Goal: Contribute content: Contribute content

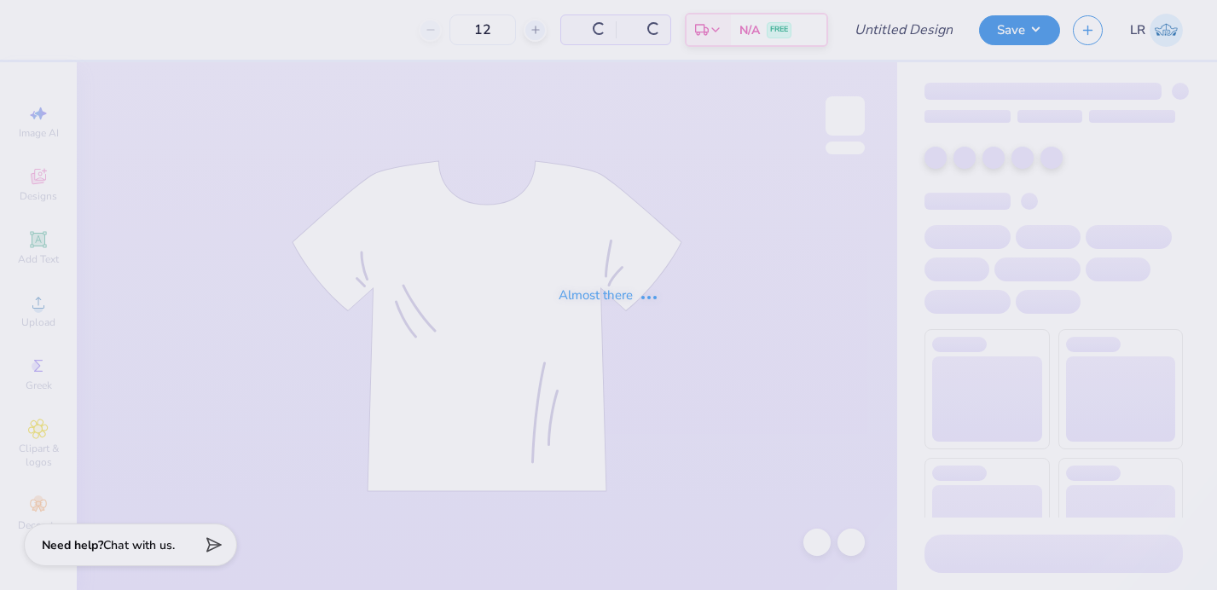
type input "50"
type input "[PERSON_NAME]"
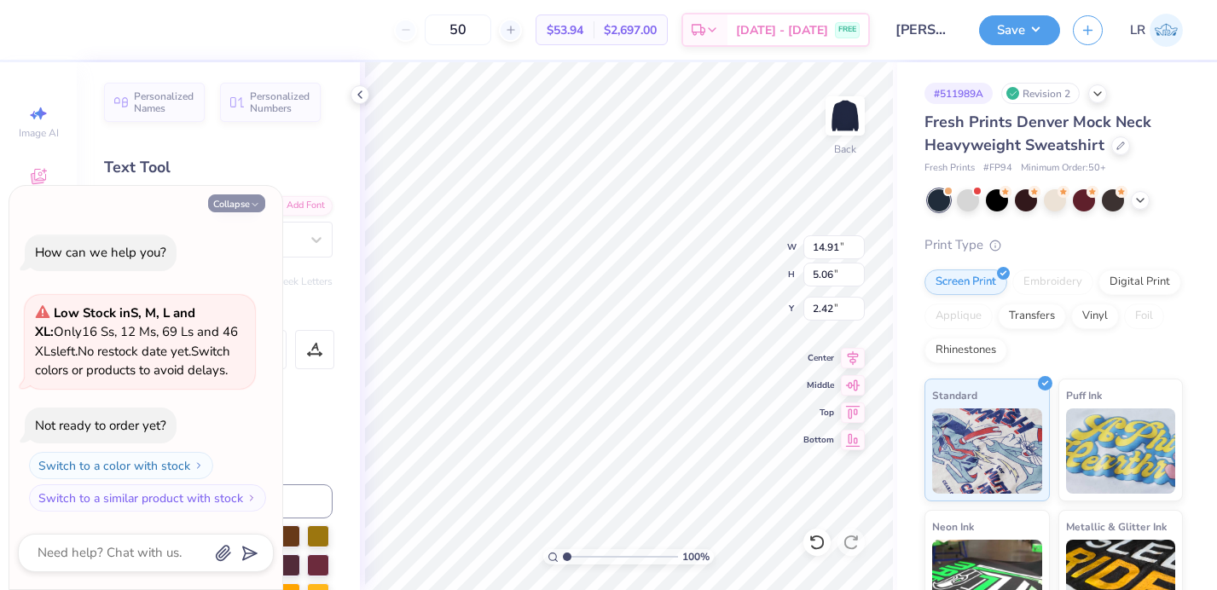
click at [254, 203] on icon "button" at bounding box center [255, 205] width 10 height 10
type textarea "x"
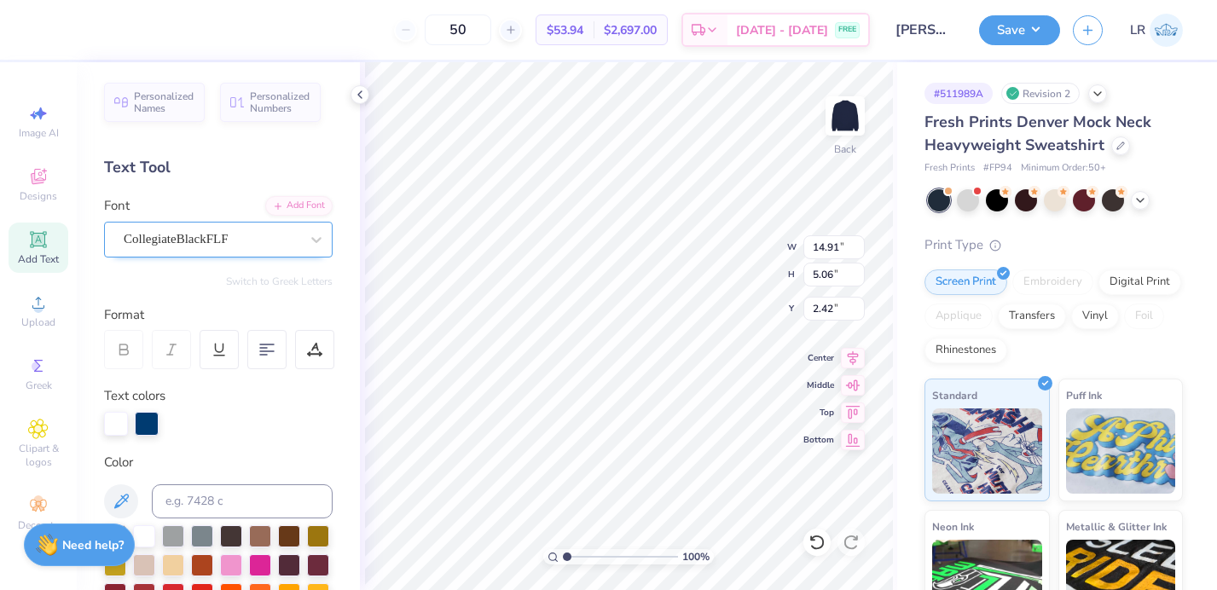
click at [252, 246] on div "CollegiateBlackFLF" at bounding box center [211, 239] width 179 height 26
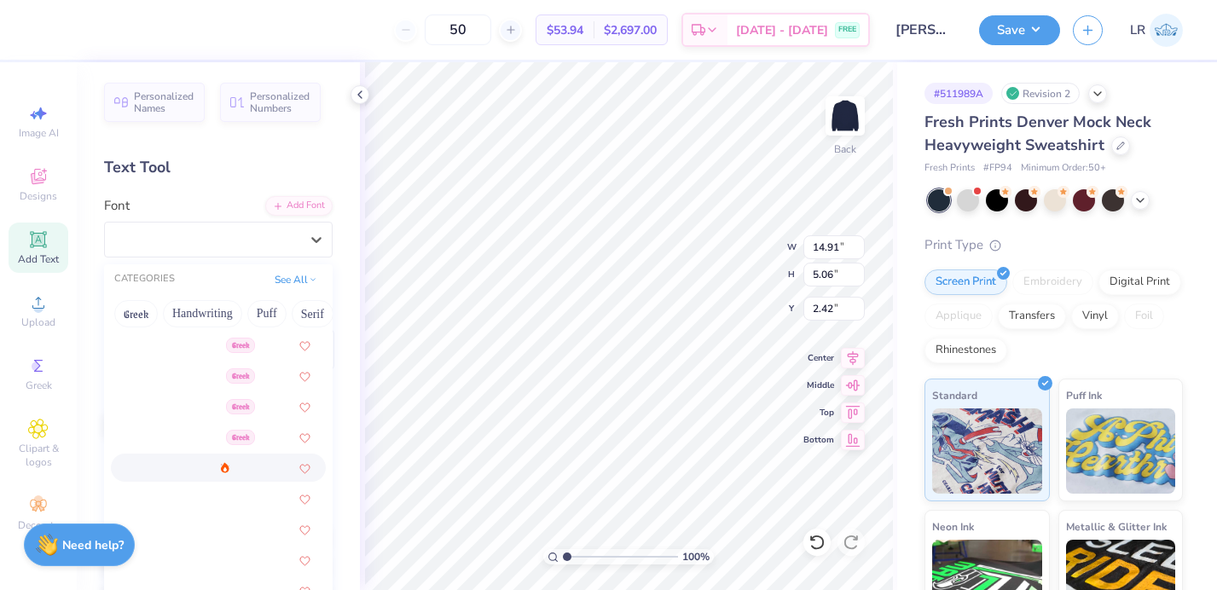
scroll to position [443, 0]
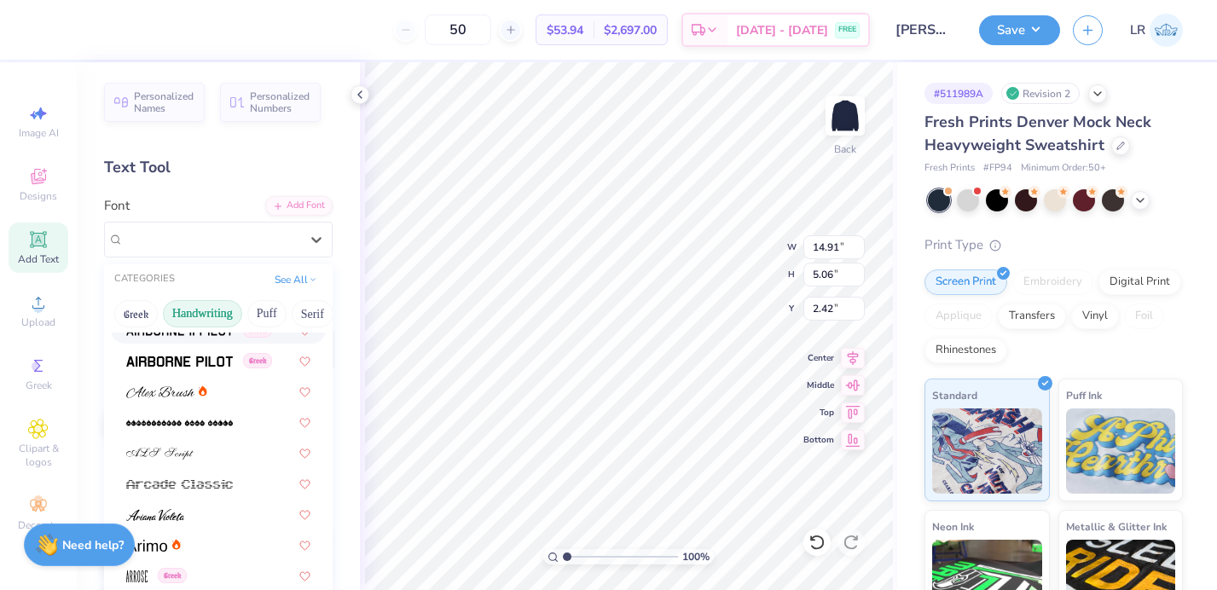
click at [224, 309] on button "Handwriting" at bounding box center [202, 313] width 79 height 27
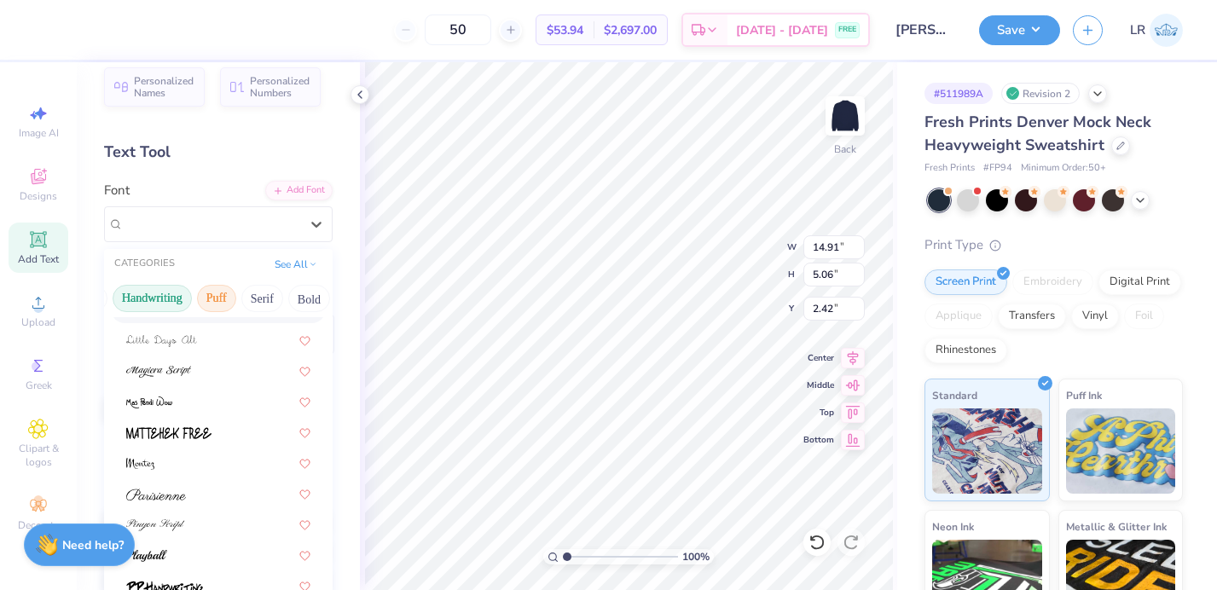
scroll to position [0, 51]
click at [275, 296] on button "Serif" at bounding box center [262, 298] width 42 height 27
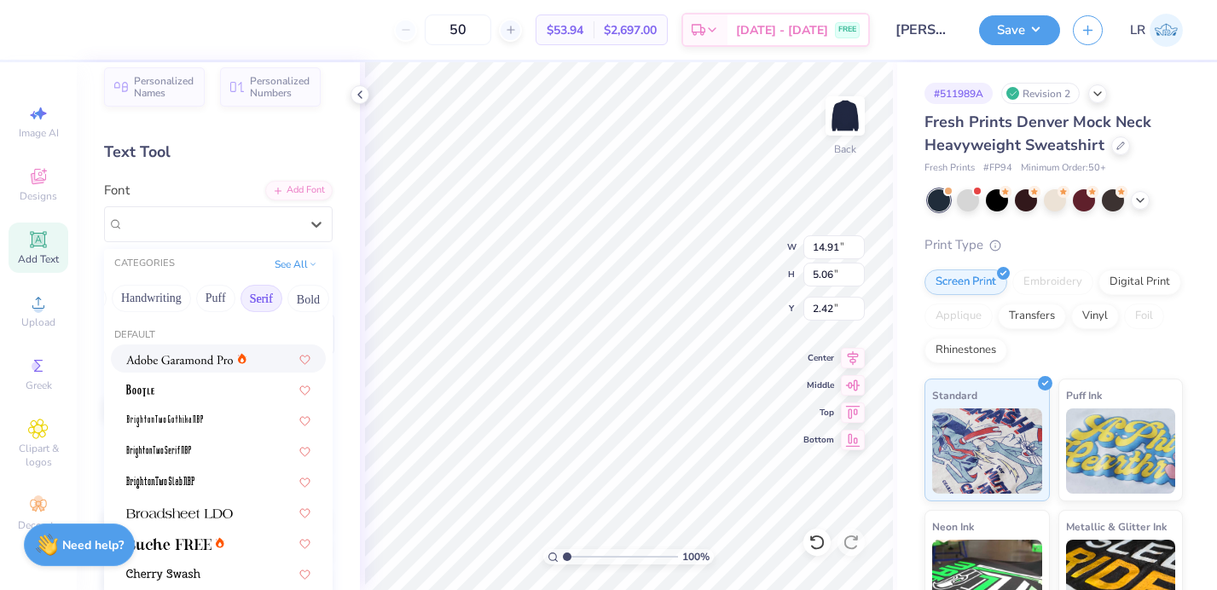
click at [171, 358] on img at bounding box center [179, 360] width 107 height 12
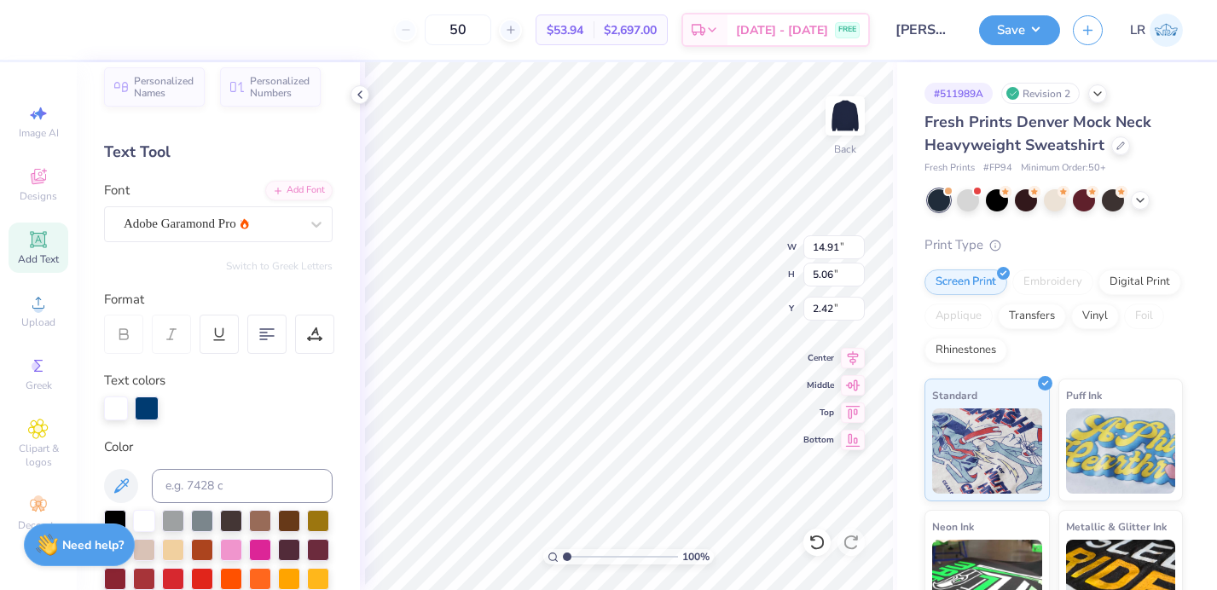
type input "12.50"
type input "4.11"
type input "2.89"
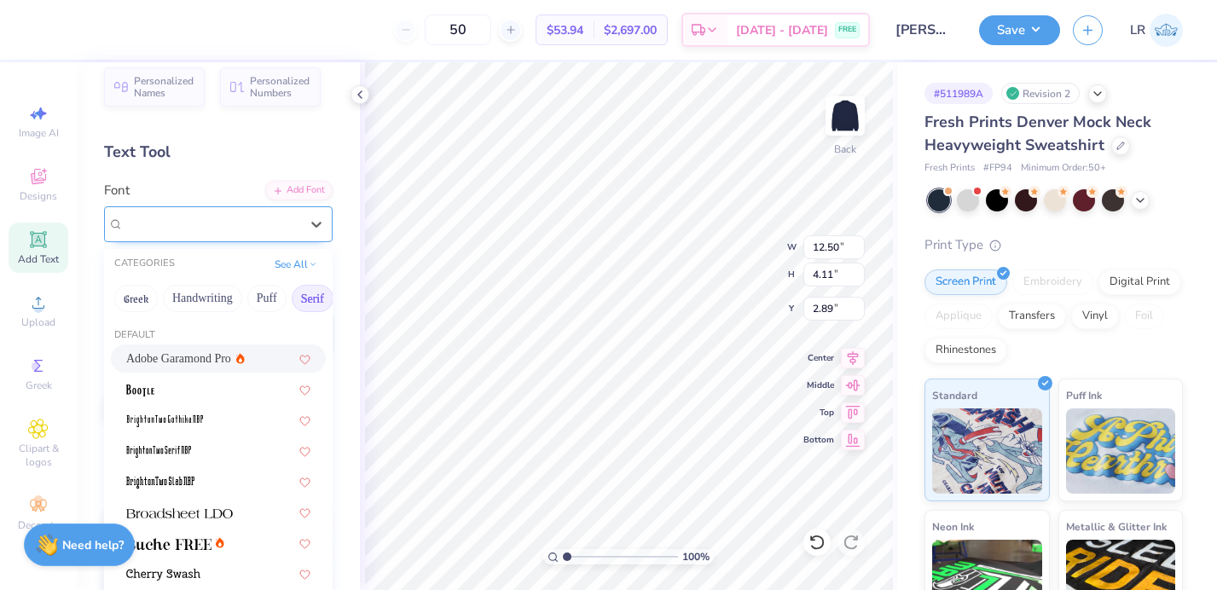
click at [200, 223] on div "Adobe Garamond Pro" at bounding box center [211, 224] width 179 height 26
click at [221, 516] on img at bounding box center [179, 513] width 107 height 12
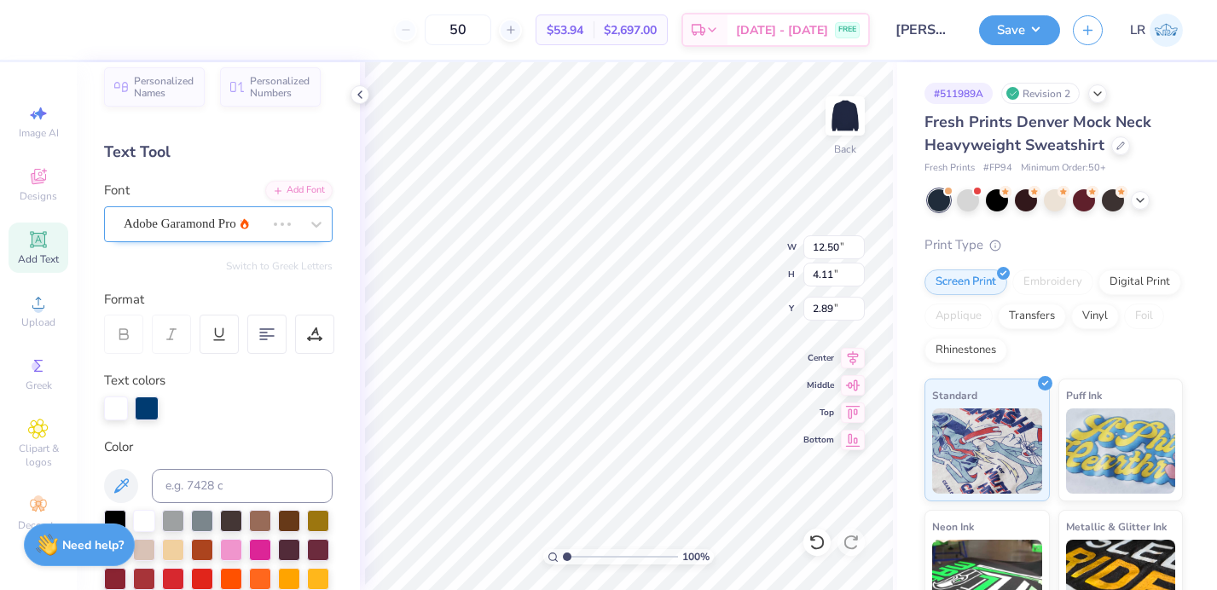
click at [198, 223] on div "Adobe Garamond Pro" at bounding box center [194, 224] width 145 height 26
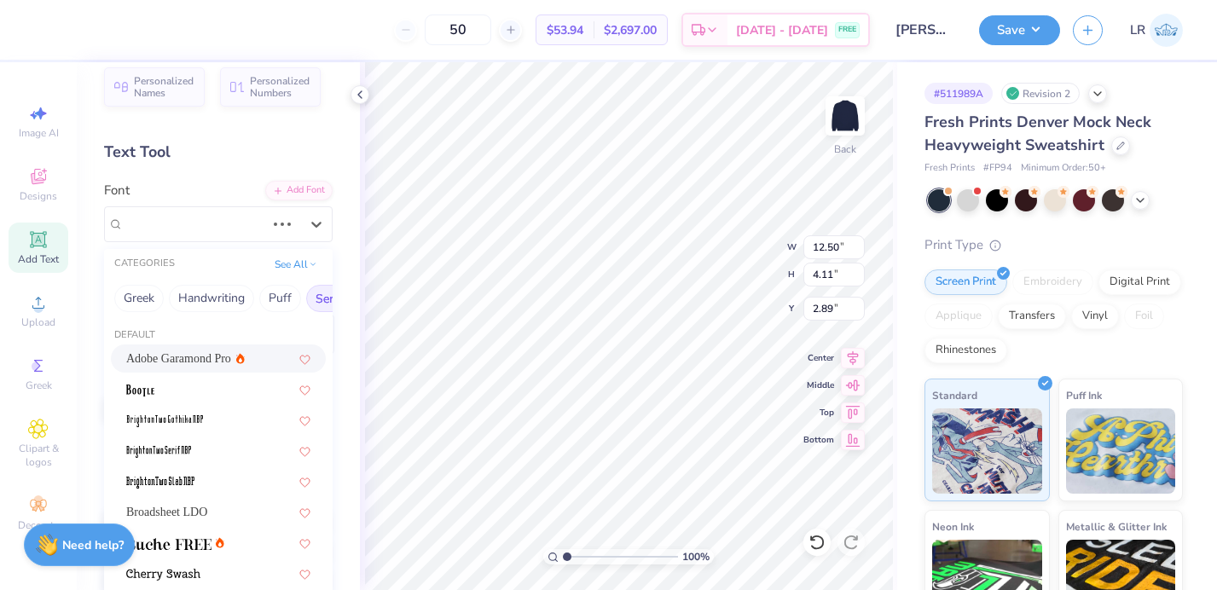
scroll to position [165, 0]
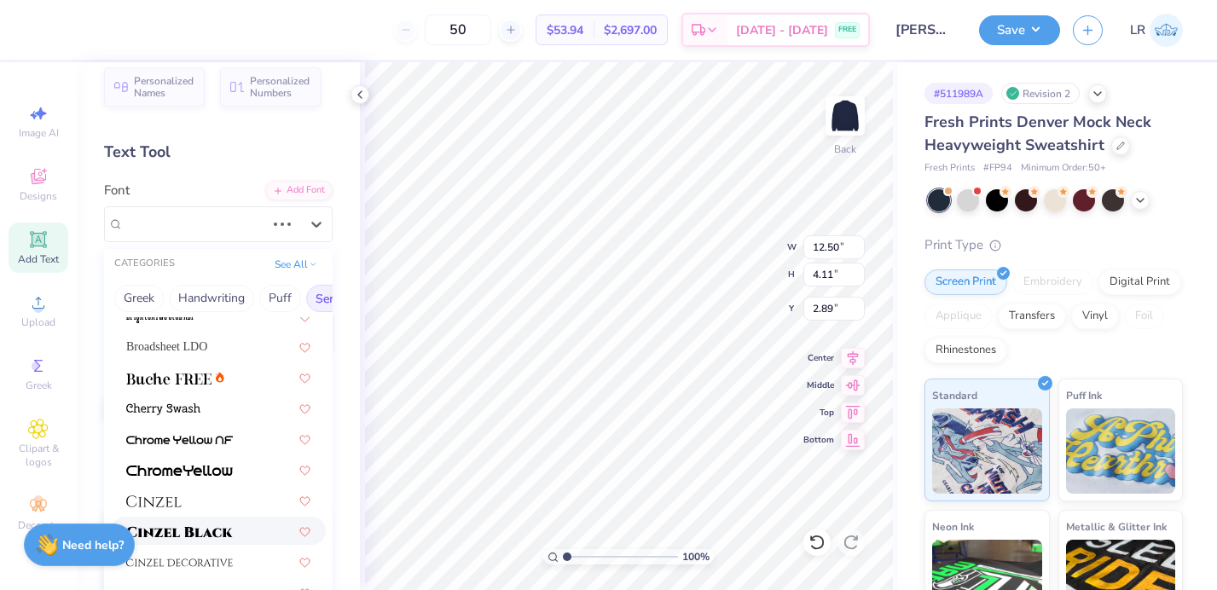
click at [192, 534] on img at bounding box center [179, 532] width 107 height 12
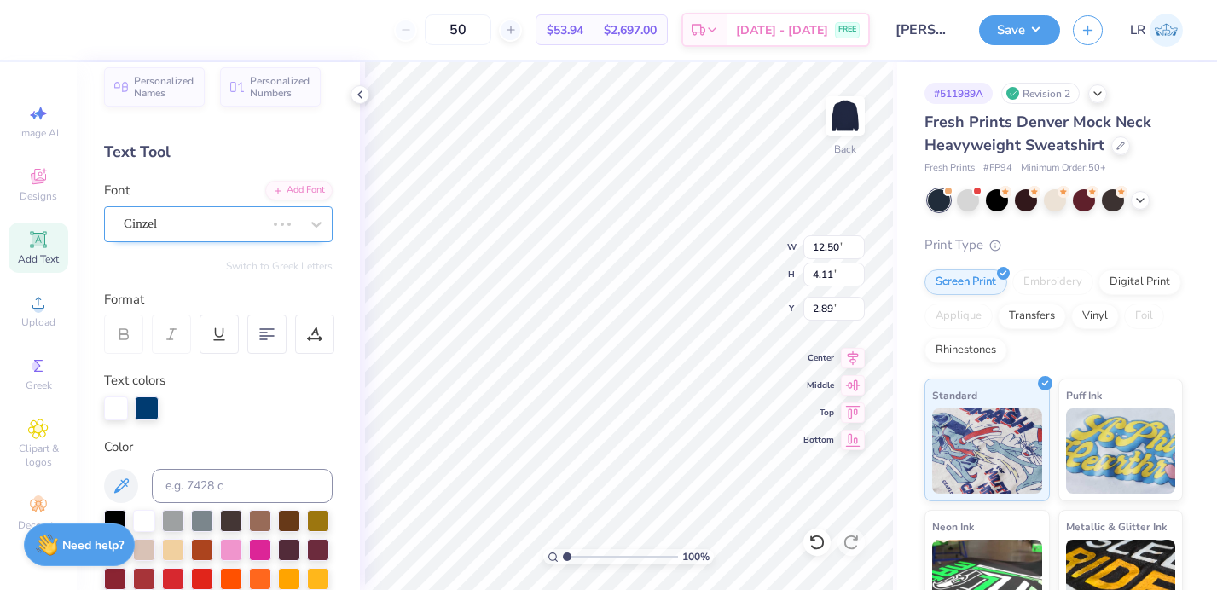
type input "14.31"
type input "4.52"
type input "2.69"
click at [200, 225] on div "Cinzel" at bounding box center [194, 224] width 145 height 26
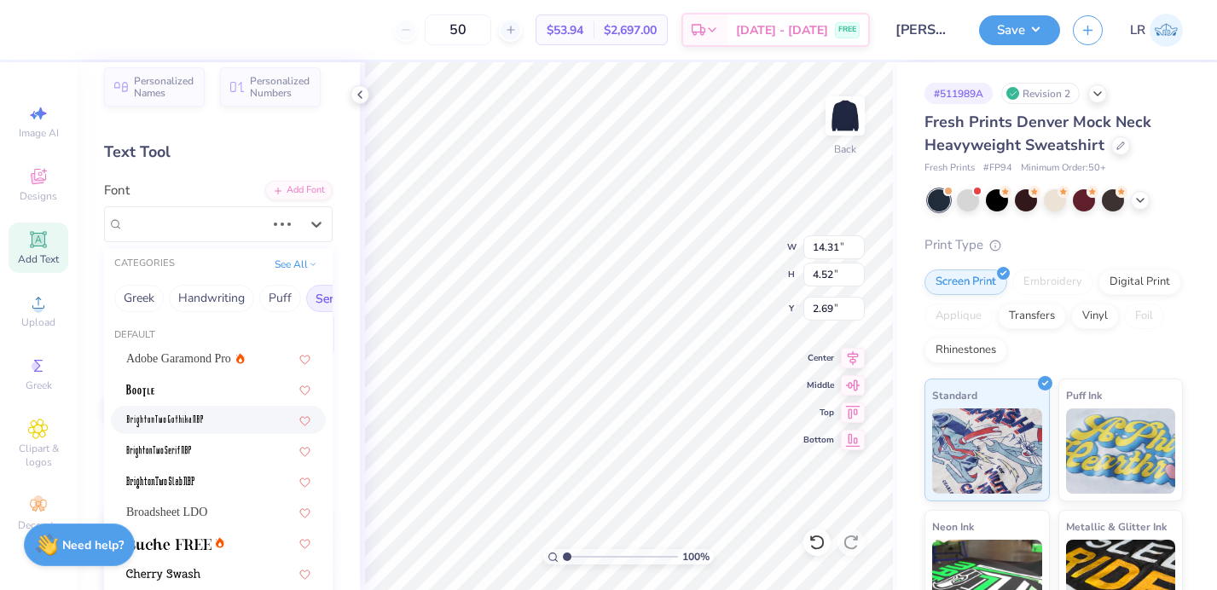
scroll to position [81, 0]
type input "14.05"
type input "4.24"
type input "2.83"
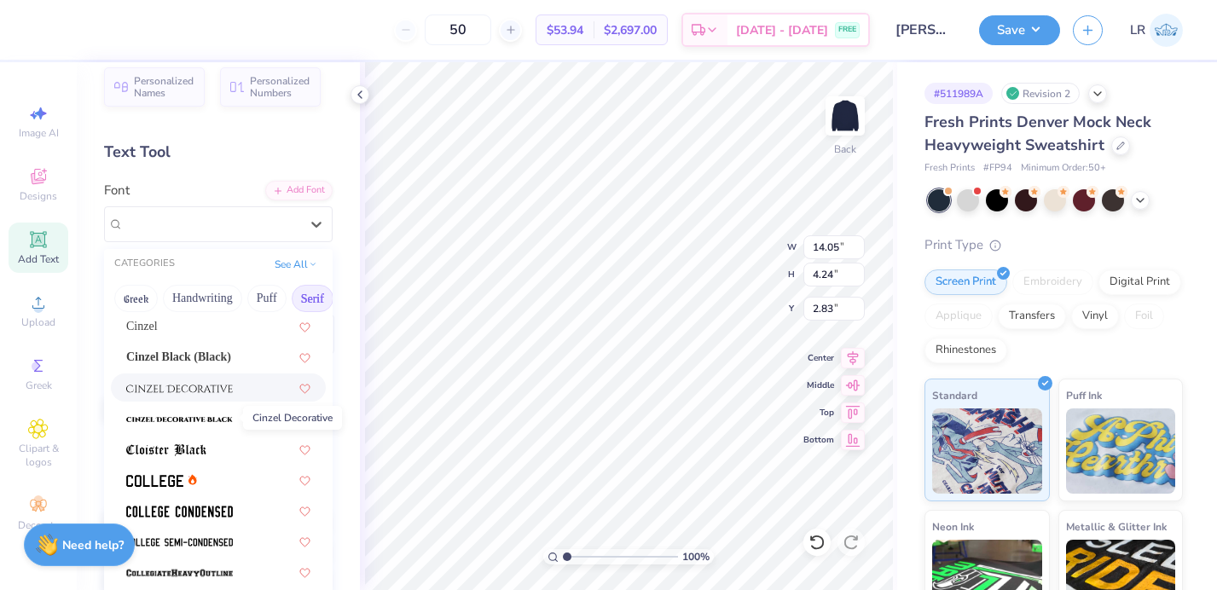
scroll to position [364, 0]
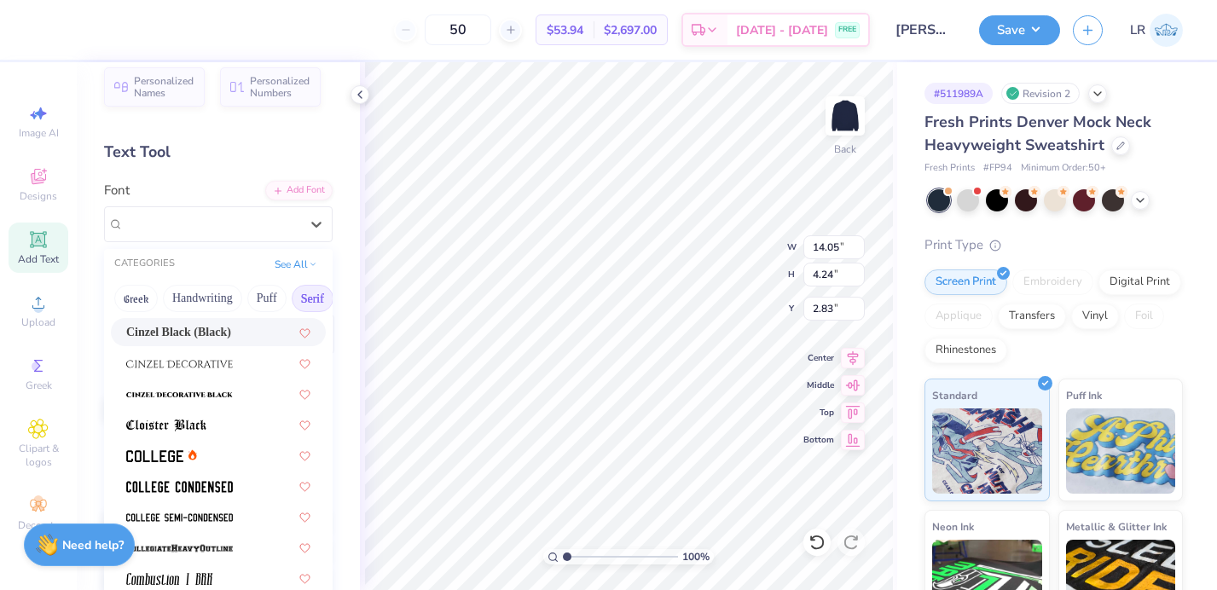
click at [185, 334] on span "Cinzel Black (Black)" at bounding box center [178, 332] width 105 height 18
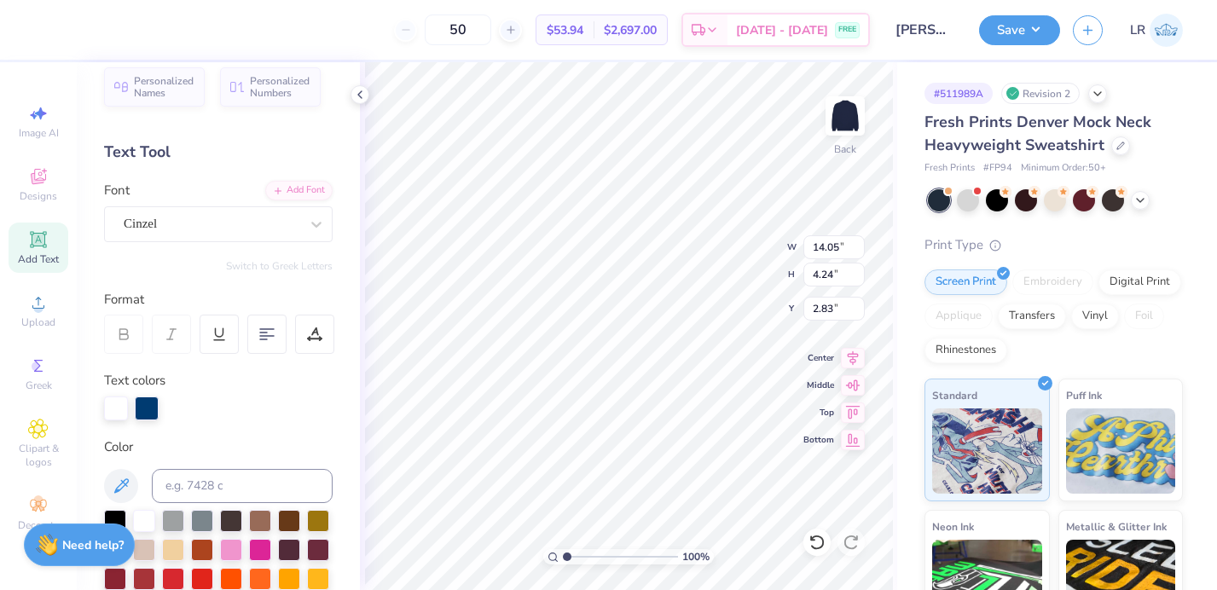
type input "14.31"
type input "4.52"
type input "2.69"
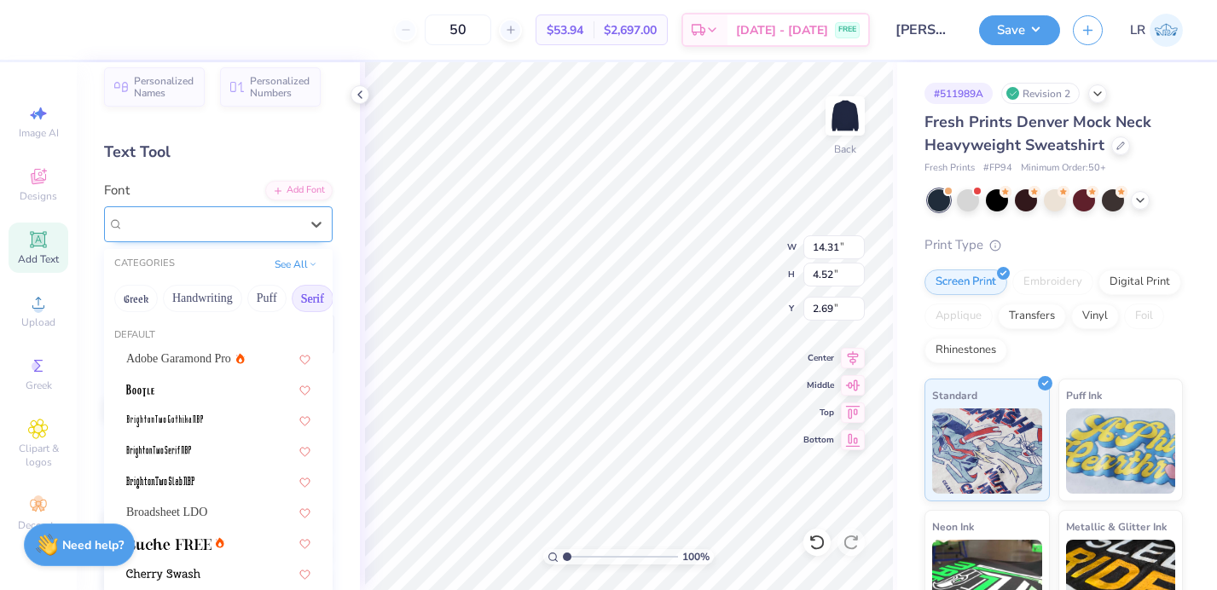
click at [184, 232] on div "Cinzel" at bounding box center [211, 224] width 179 height 26
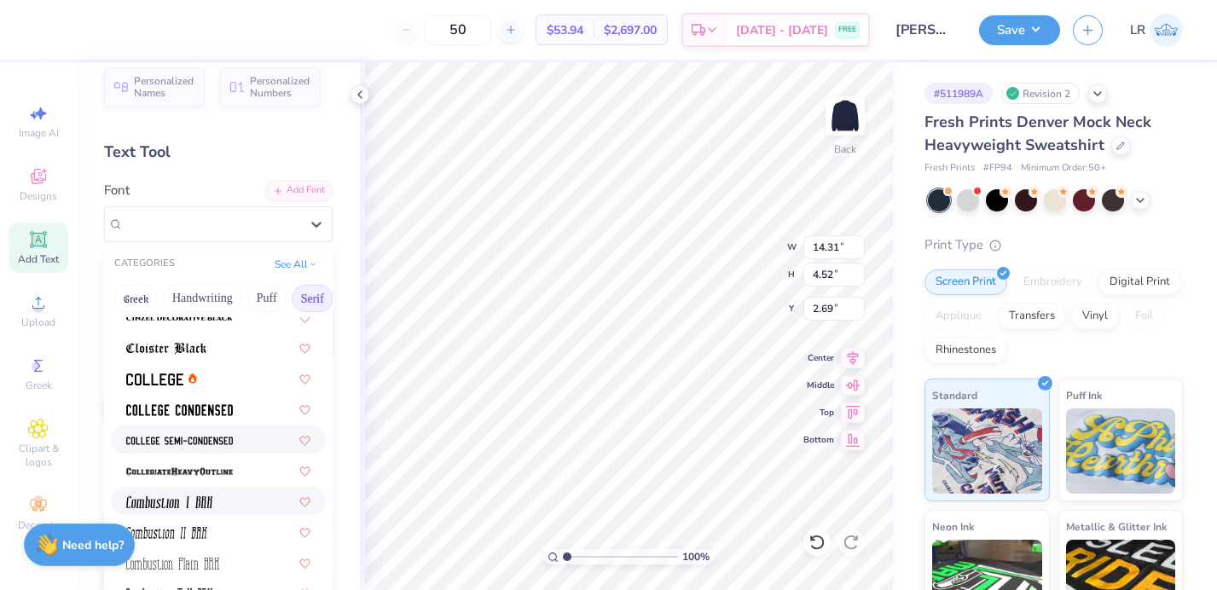
scroll to position [425, 0]
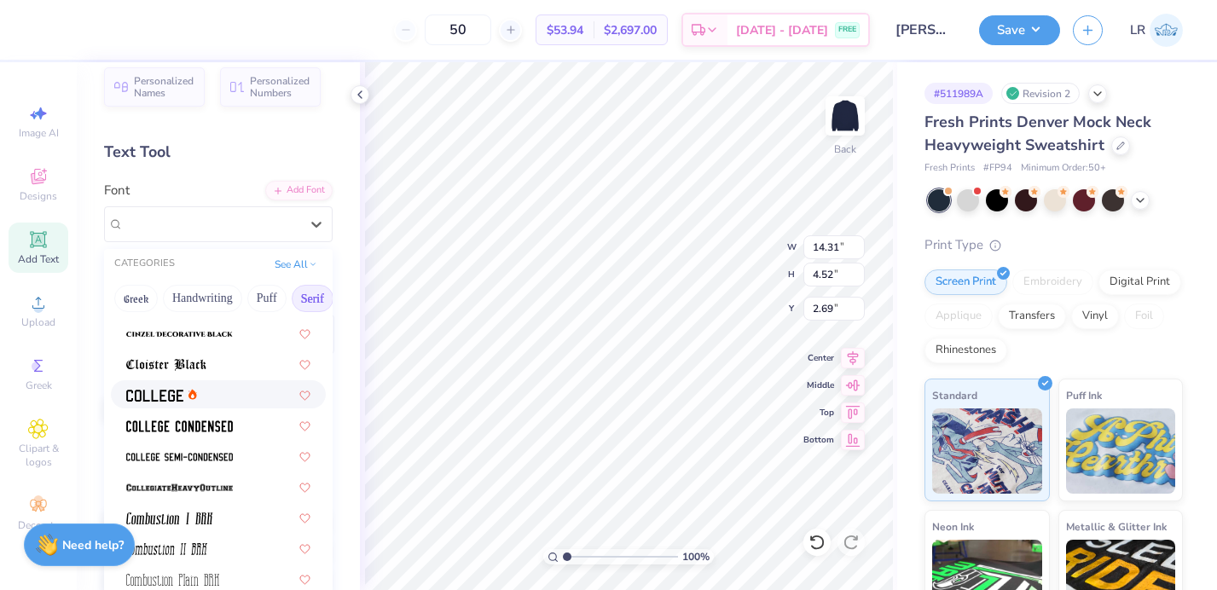
click at [162, 396] on img at bounding box center [154, 396] width 57 height 12
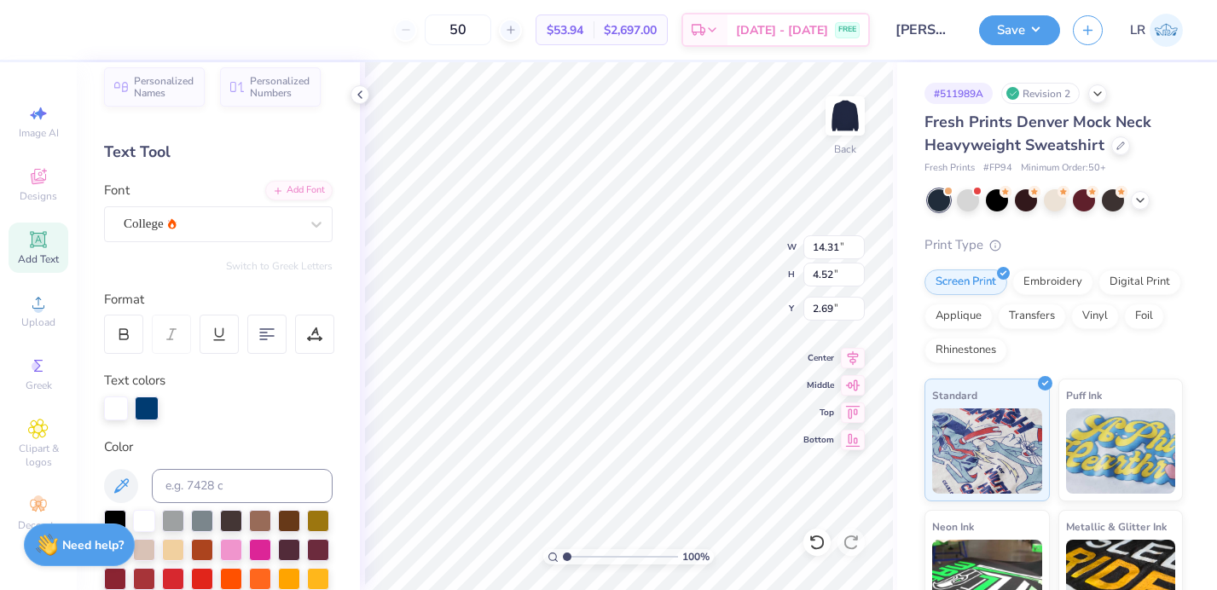
type input "11.52"
type input "4.04"
type input "2.93"
type input "13.36"
type input "4.69"
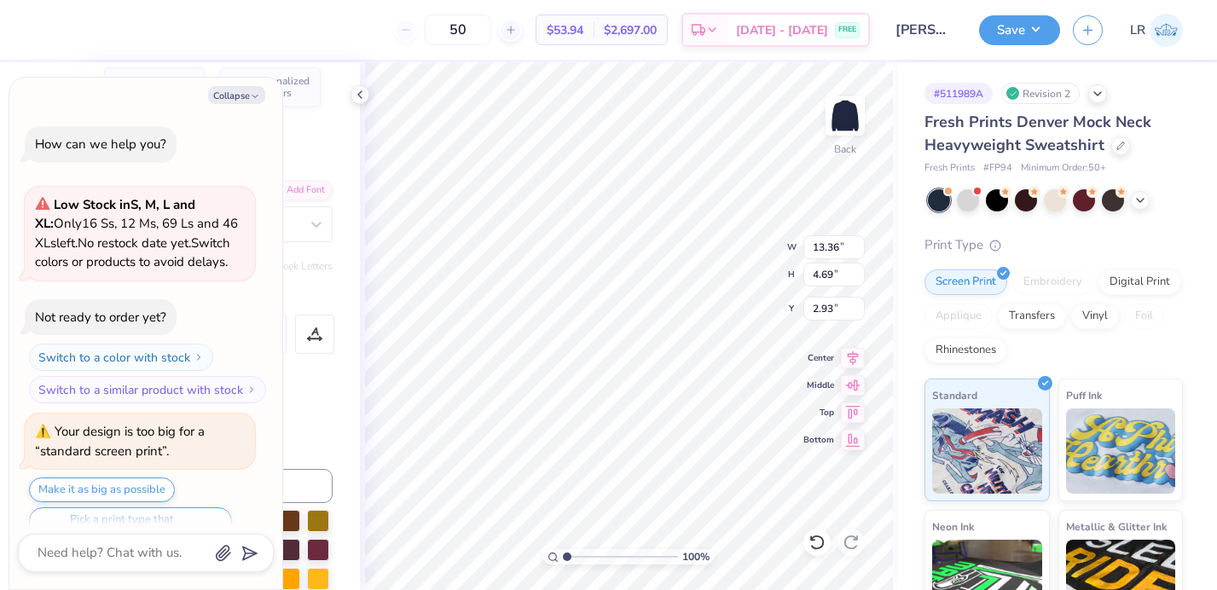
scroll to position [33, 0]
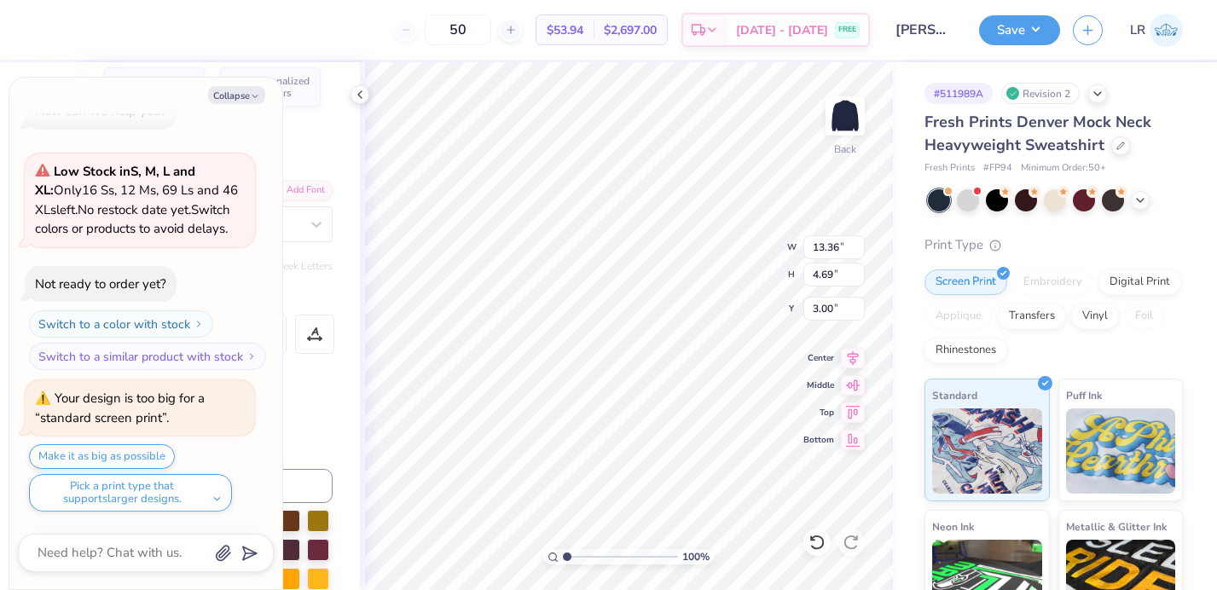
type textarea "x"
type input "13.33"
type input "4.68"
type input "3.01"
type textarea "x"
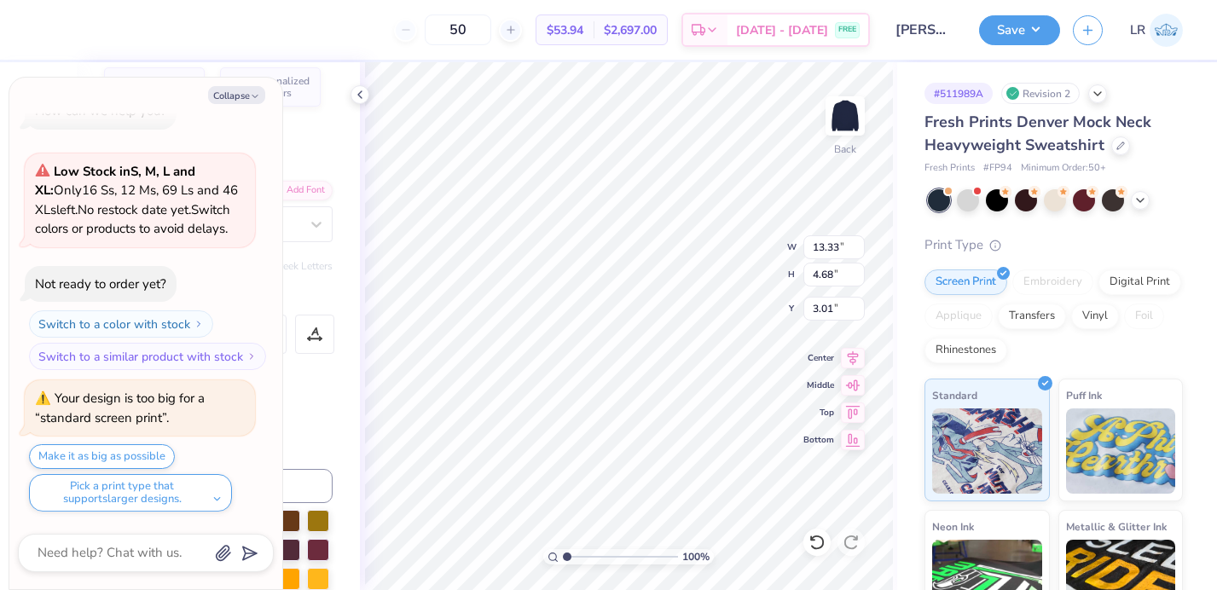
type input "3.00"
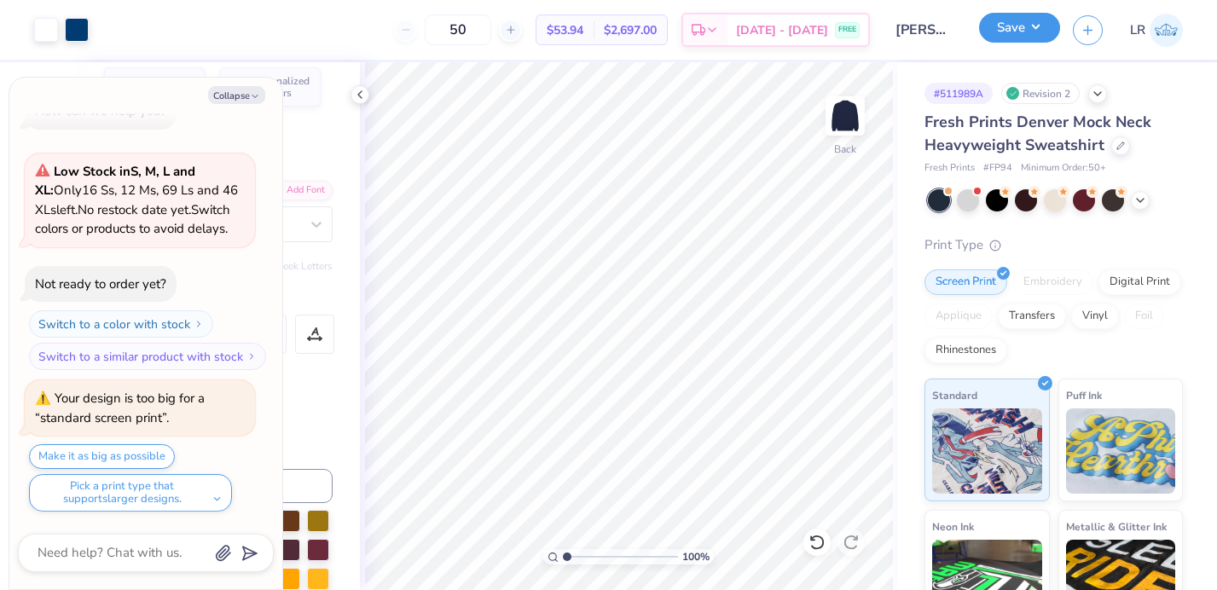
click at [998, 32] on button "Save" at bounding box center [1019, 28] width 81 height 30
click at [1081, 204] on div at bounding box center [1084, 199] width 22 height 22
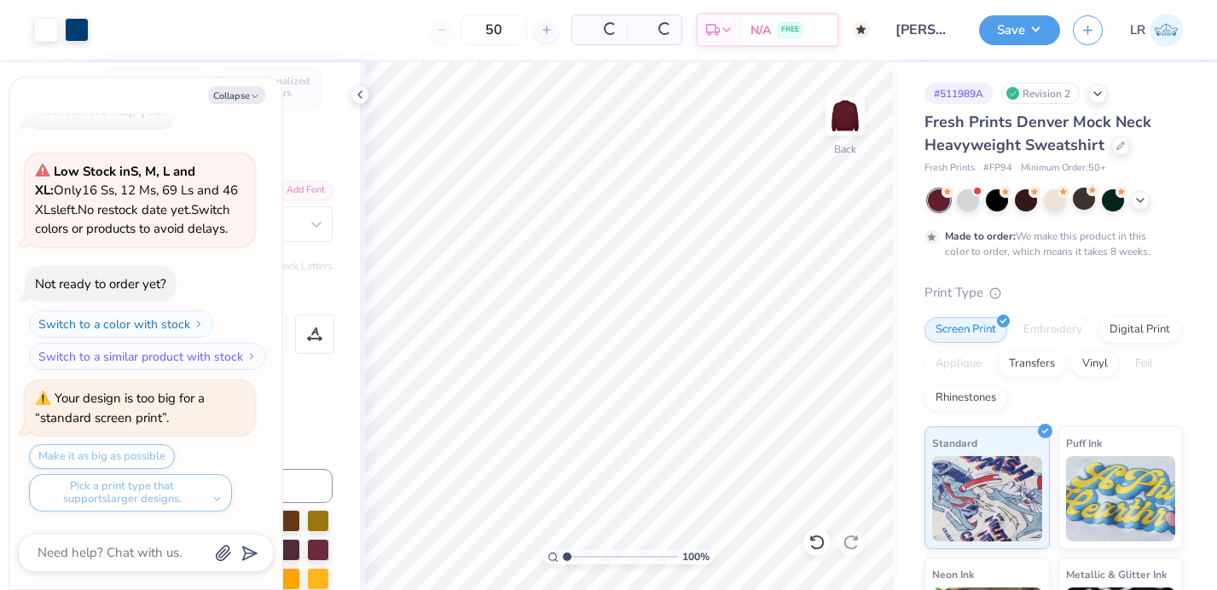
scroll to position [194, 0]
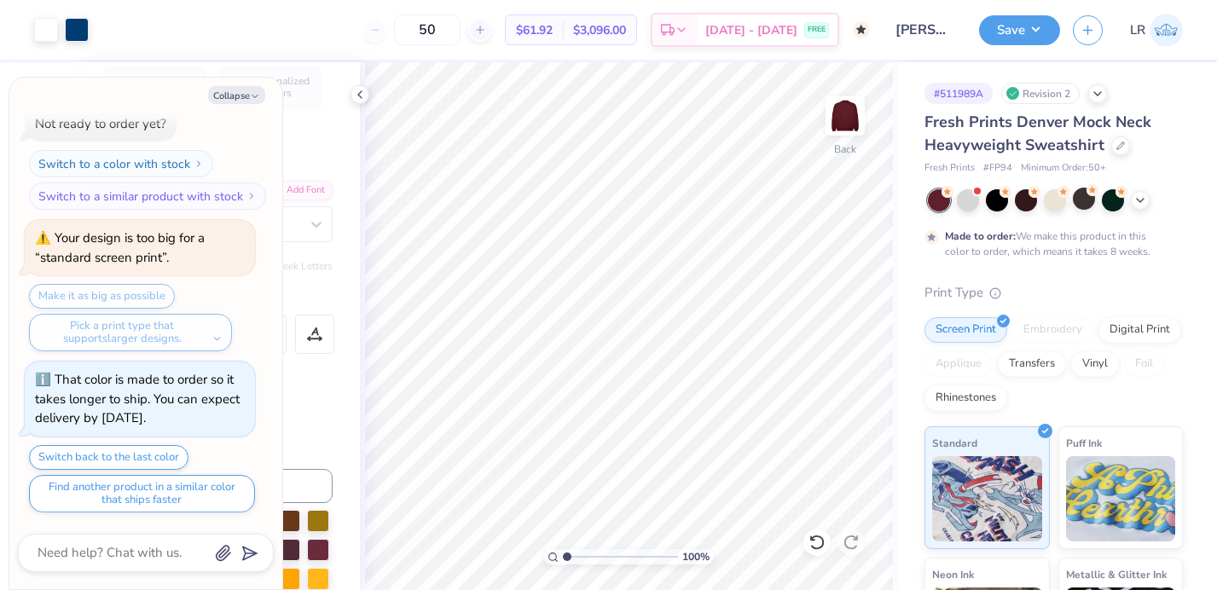
click at [1139, 209] on div at bounding box center [1140, 200] width 19 height 19
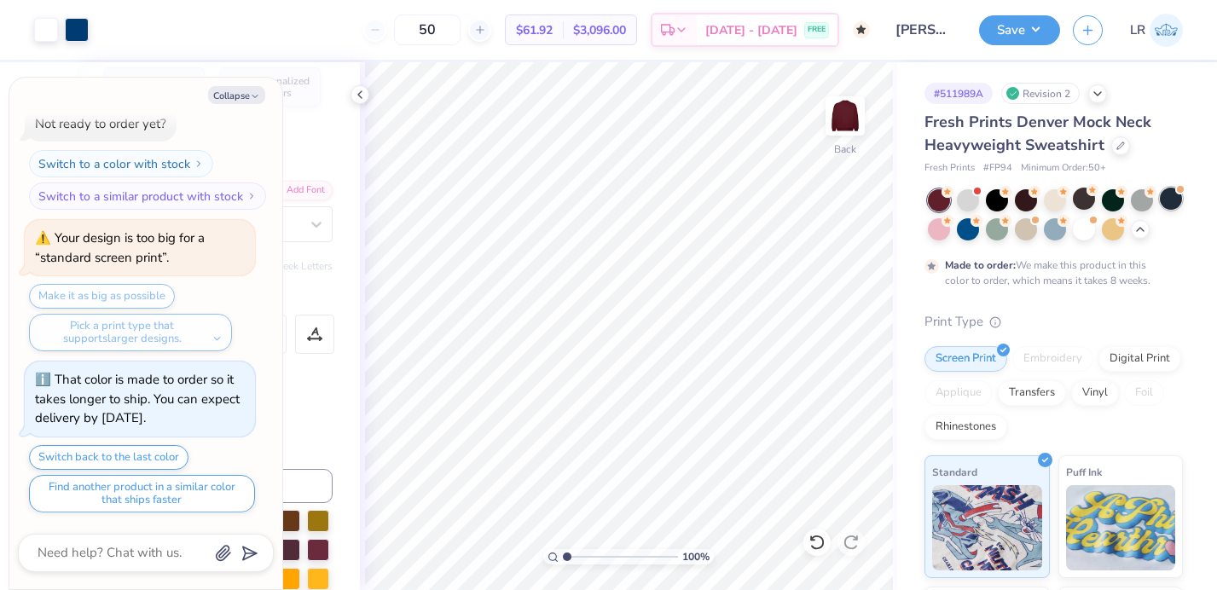
click at [1167, 201] on div at bounding box center [1171, 199] width 22 height 22
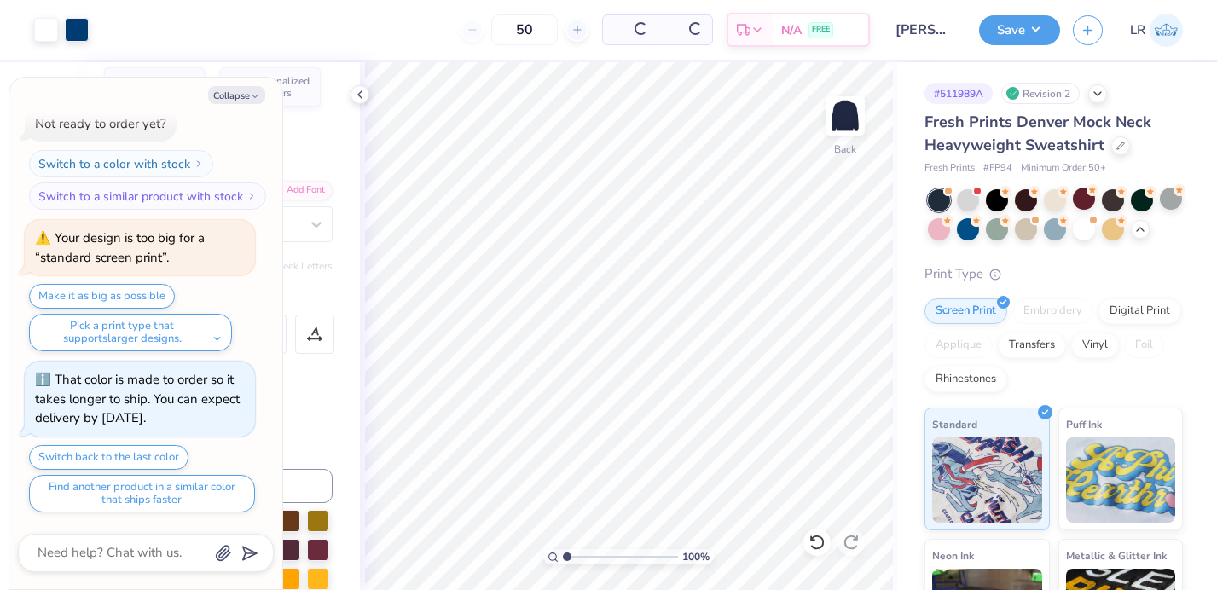
scroll to position [539, 0]
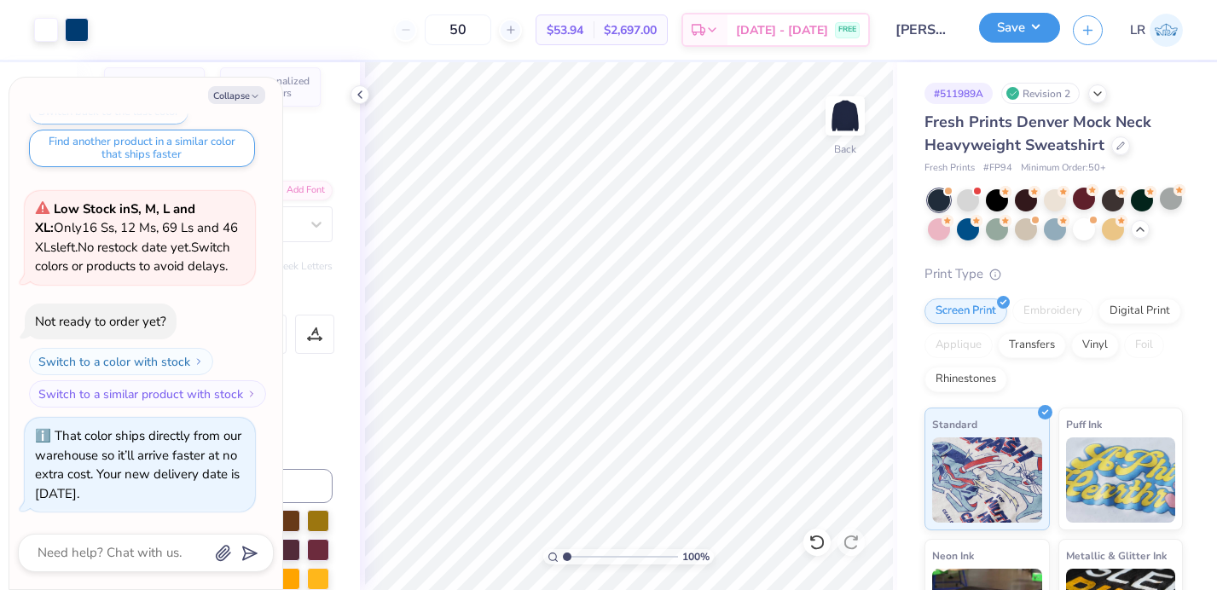
click at [990, 28] on button "Save" at bounding box center [1019, 28] width 81 height 30
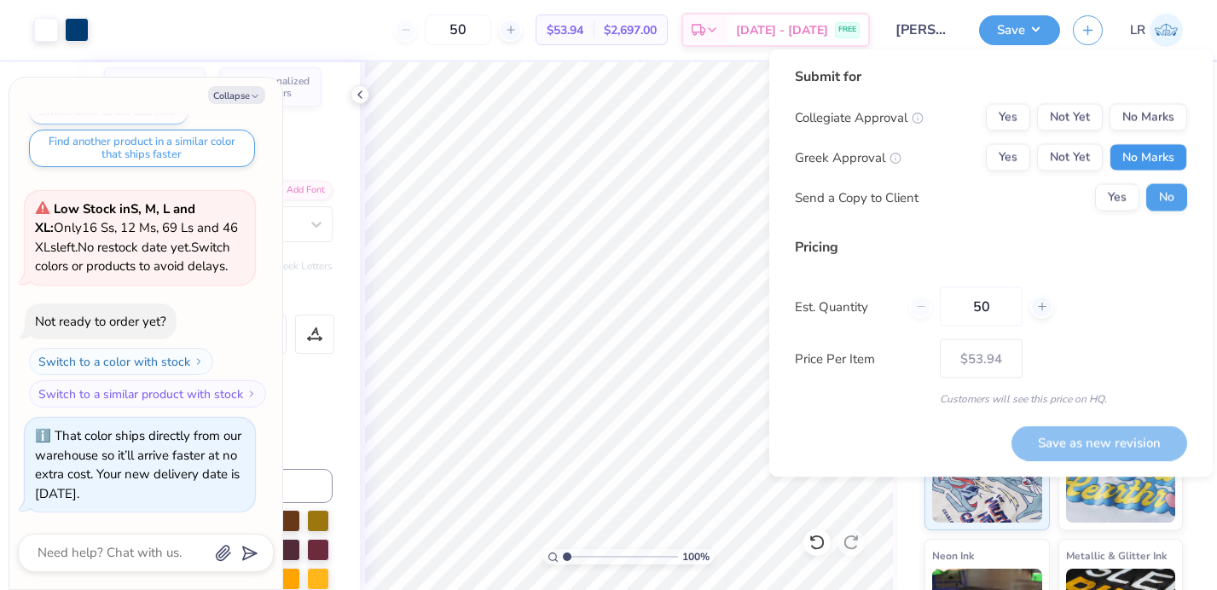
click at [1141, 158] on button "No Marks" at bounding box center [1149, 157] width 78 height 27
click at [1138, 119] on button "No Marks" at bounding box center [1149, 117] width 78 height 27
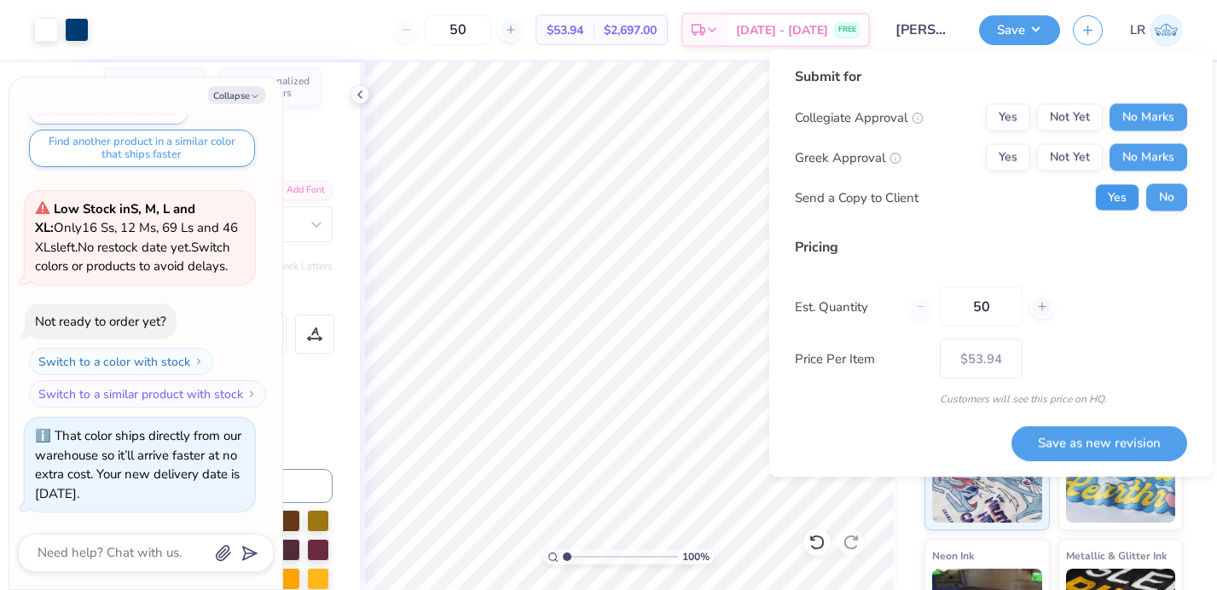
click at [1112, 190] on button "Yes" at bounding box center [1117, 197] width 44 height 27
type textarea "x"
click at [1122, 462] on div "Submit for Collegiate Approval Yes Not Yet No Marks Greek Approval Yes Not Yet …" at bounding box center [990, 263] width 443 height 428
click at [1122, 446] on button "Save as new revision" at bounding box center [1100, 443] width 176 height 35
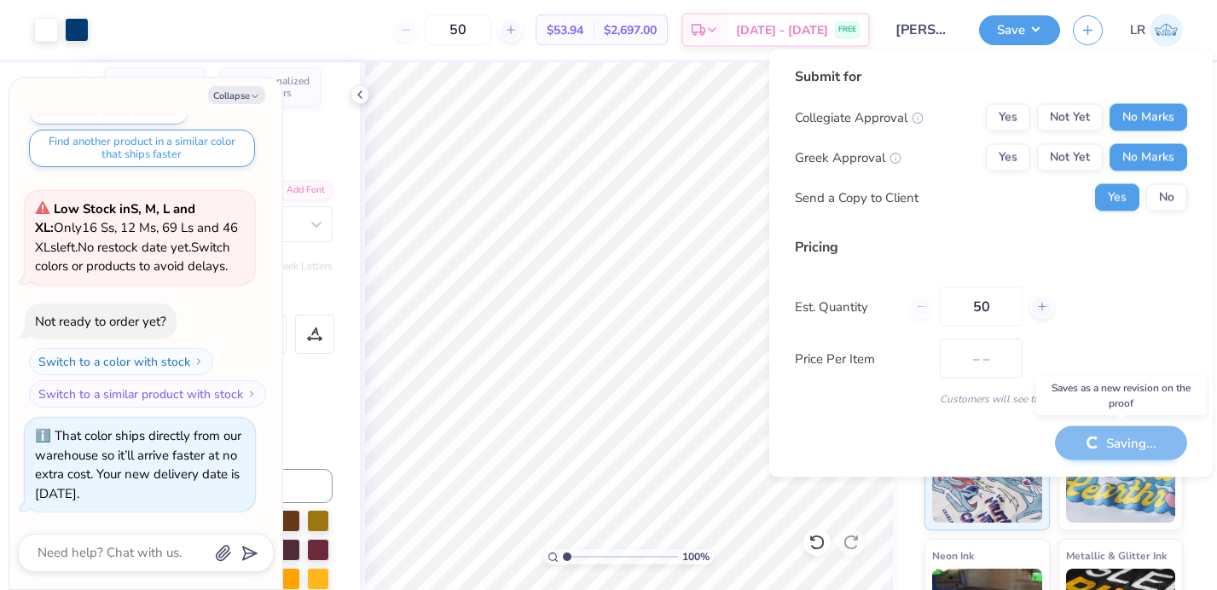
type input "$53.94"
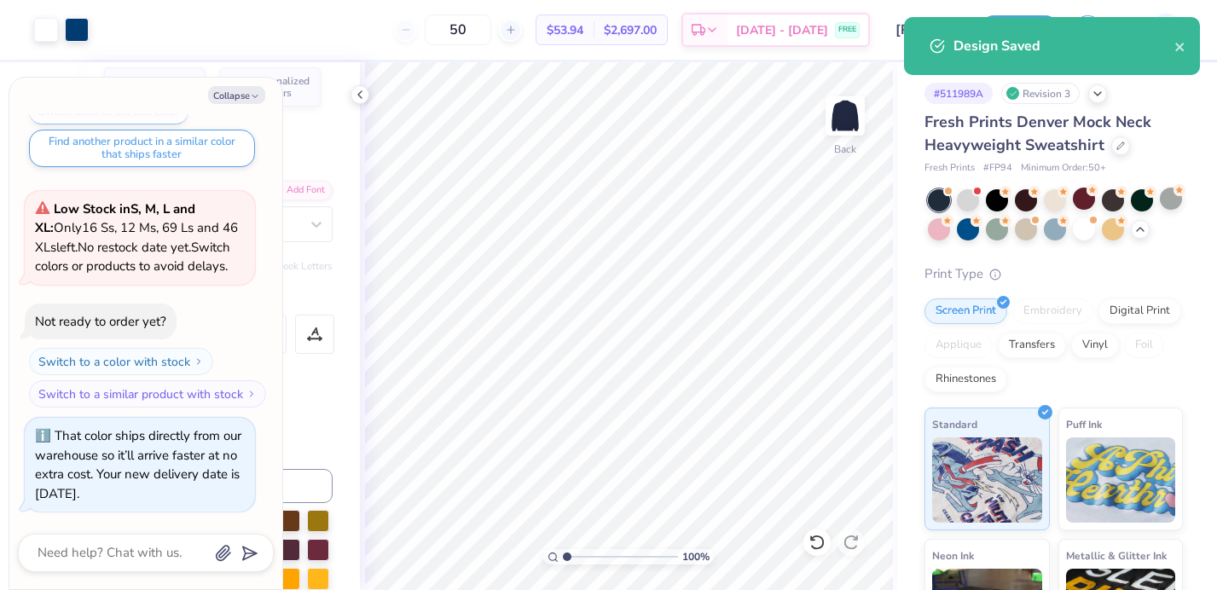
type textarea "x"
